Goal: Navigation & Orientation: Find specific page/section

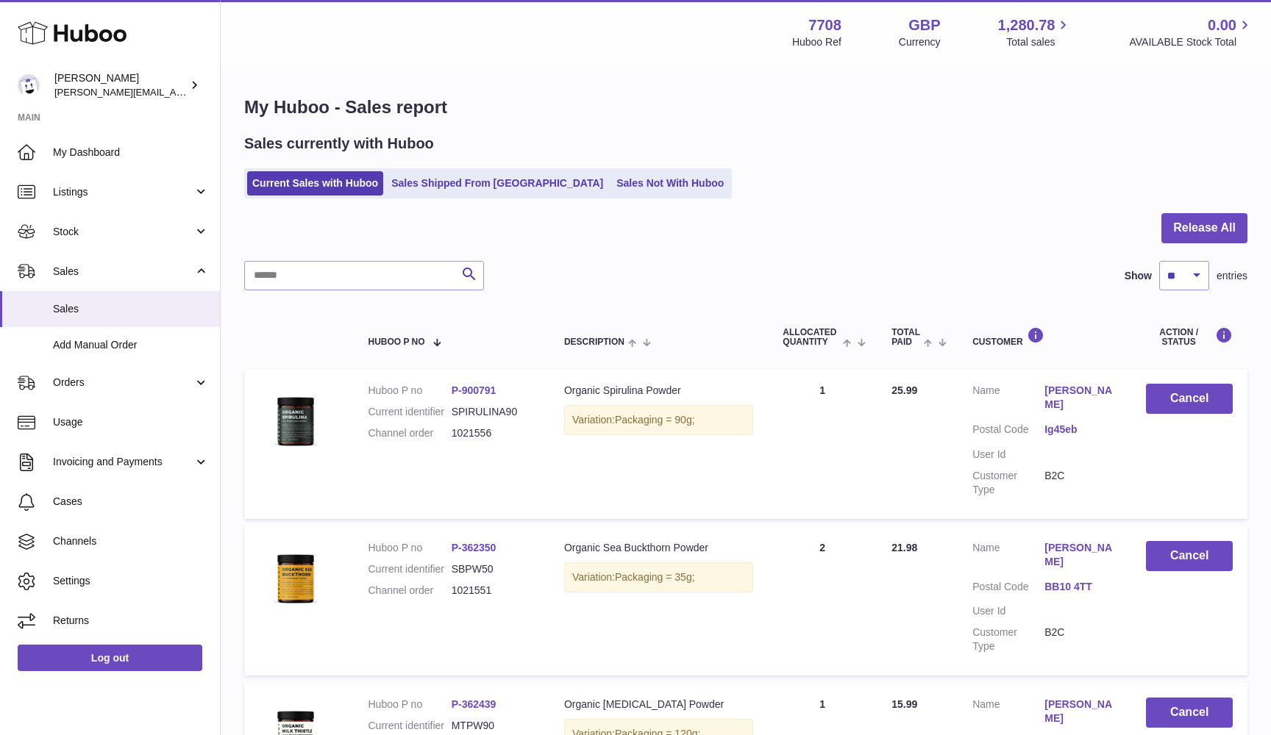
scroll to position [-1, 0]
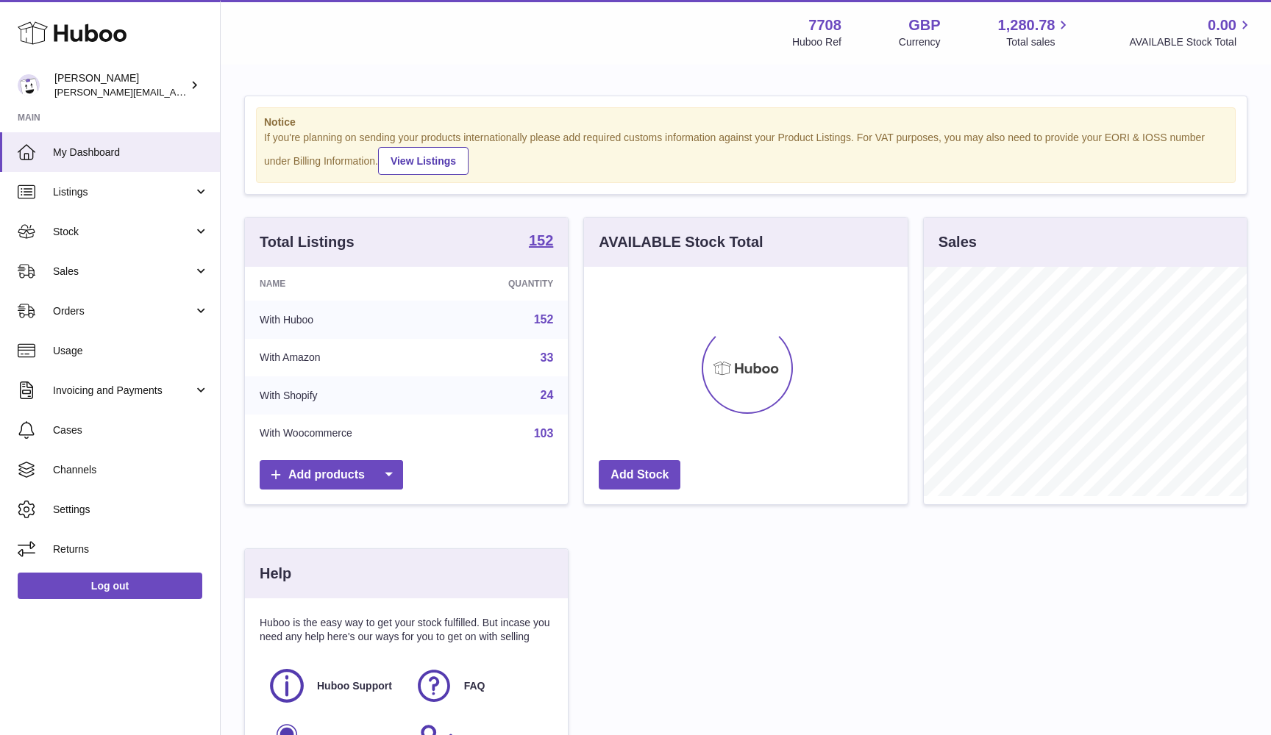
scroll to position [229, 324]
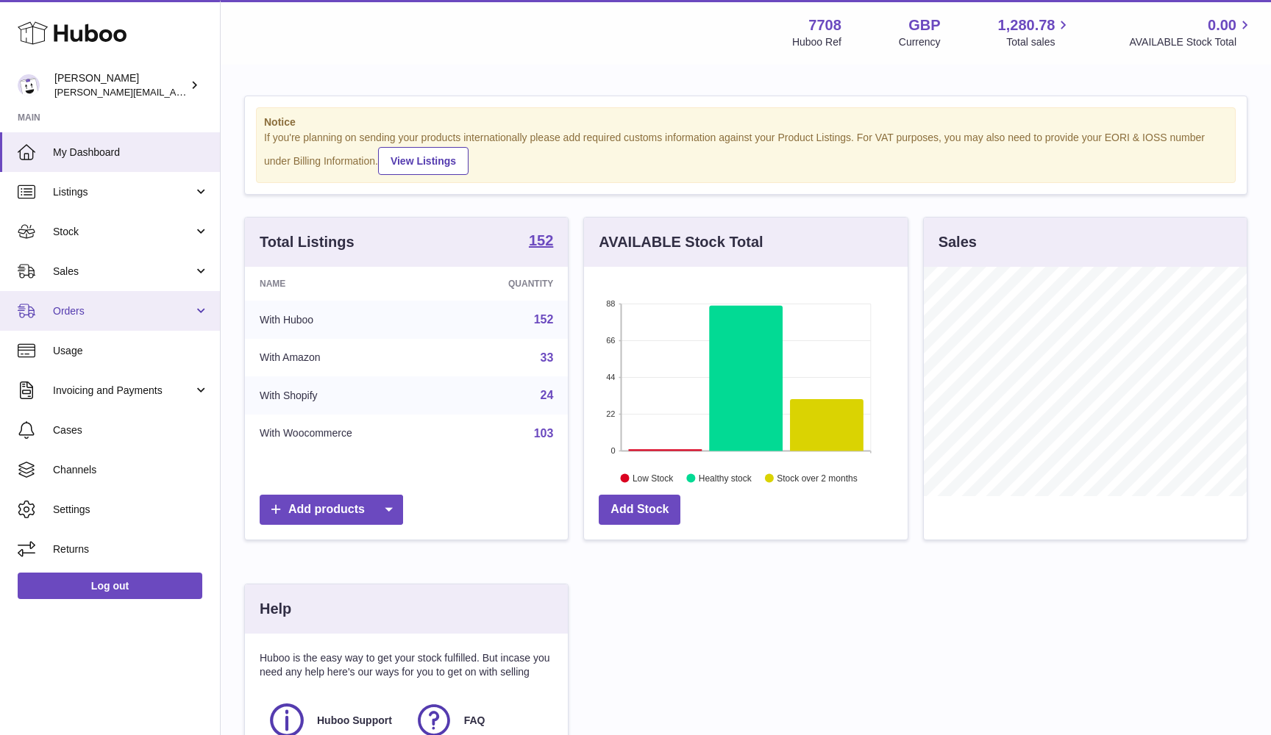
click at [186, 296] on link "Orders" at bounding box center [110, 311] width 220 height 40
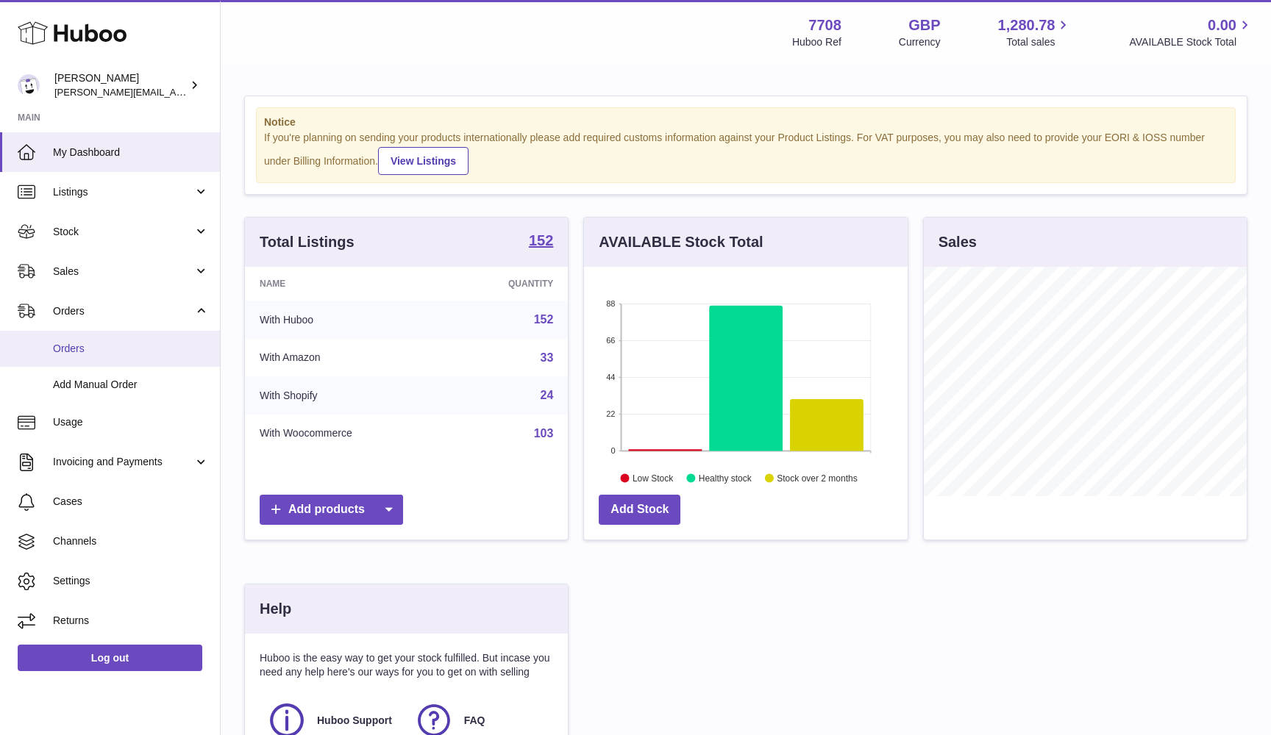
click at [167, 344] on span "Orders" at bounding box center [131, 349] width 156 height 14
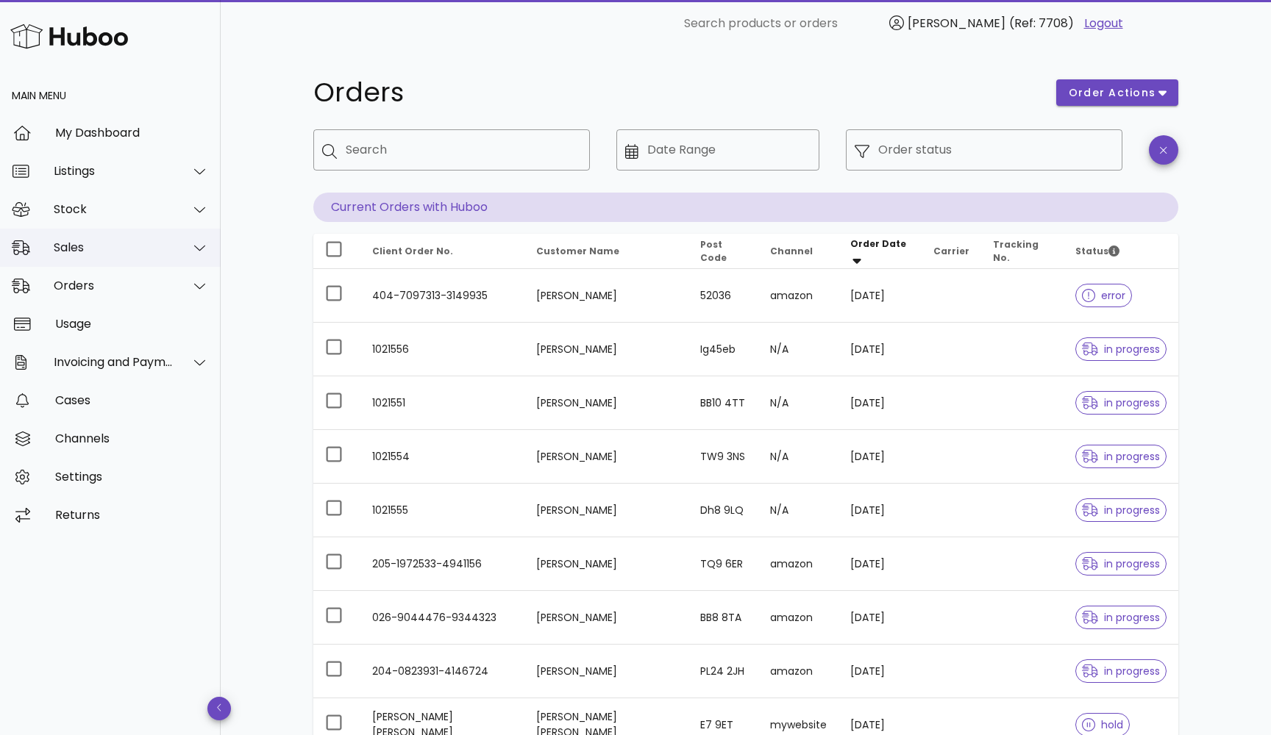
click at [143, 262] on div "Sales" at bounding box center [110, 248] width 221 height 38
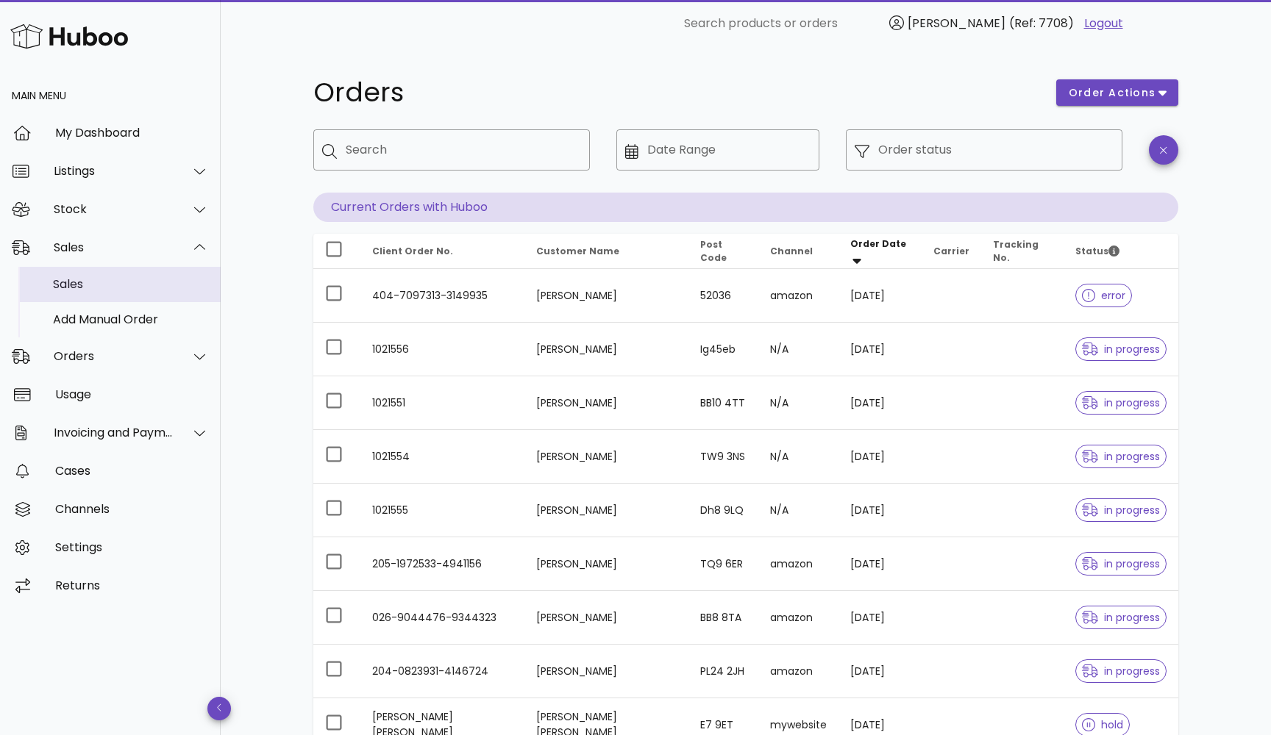
click at [143, 286] on div "Sales" at bounding box center [131, 284] width 156 height 14
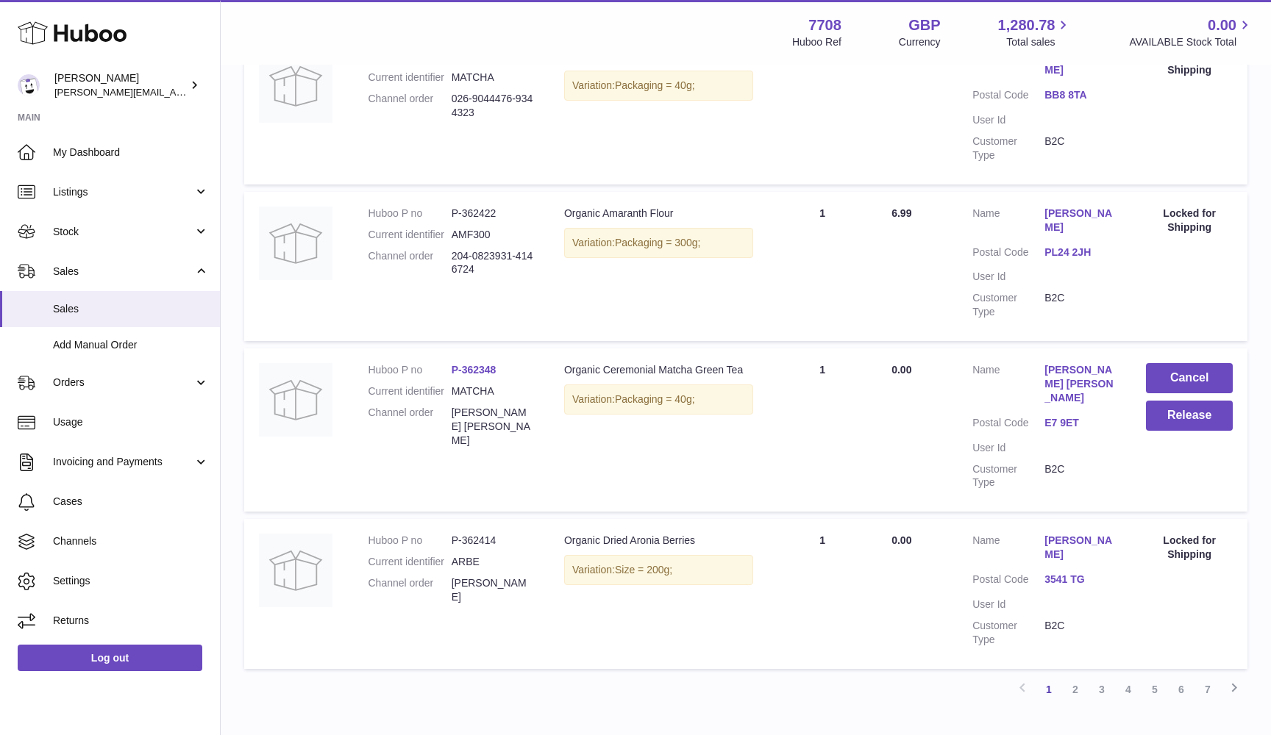
scroll to position [1274, 0]
